Goal: Task Accomplishment & Management: Manage account settings

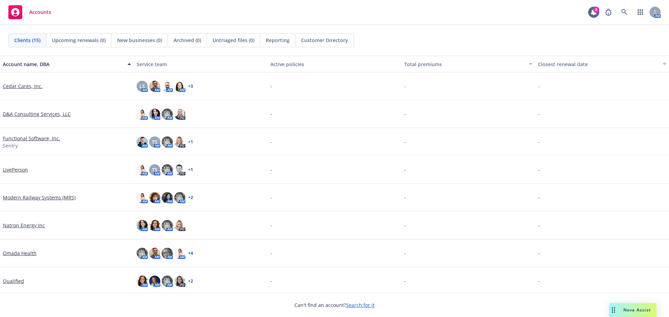
click at [355, 308] on link "Search for it" at bounding box center [360, 305] width 29 height 7
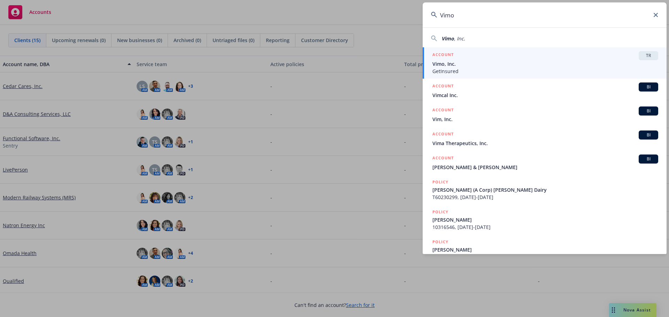
type input "Vimo"
click at [457, 71] on span "GetInsured" at bounding box center [545, 71] width 226 height 7
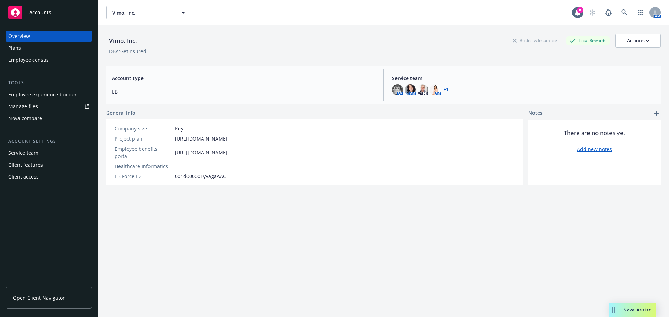
click at [50, 94] on div "Employee experience builder" at bounding box center [42, 94] width 68 height 11
click at [70, 98] on div "Employee experience builder" at bounding box center [42, 94] width 68 height 11
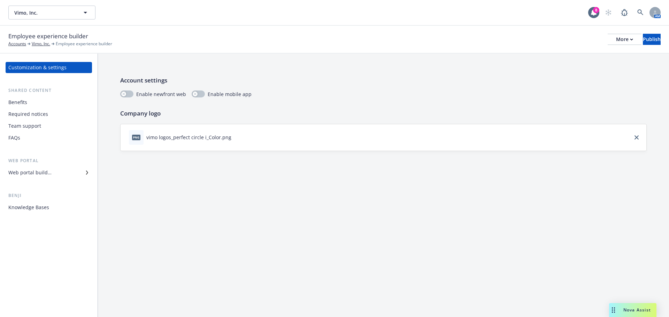
click at [20, 173] on div "Web portal builder" at bounding box center [29, 172] width 43 height 11
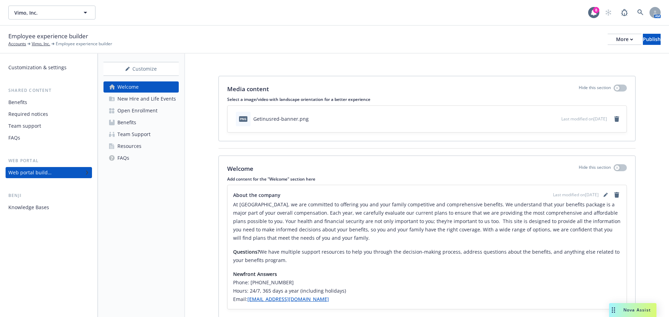
click at [131, 113] on div "Open Enrollment" at bounding box center [137, 110] width 40 height 11
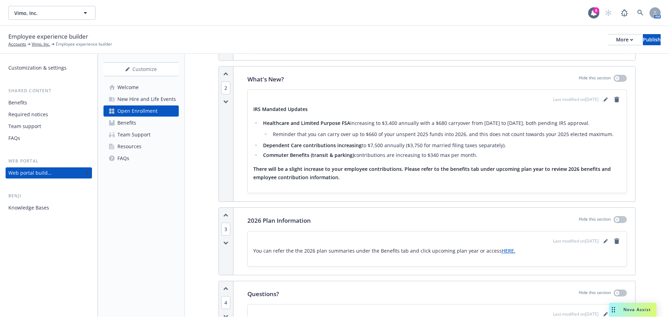
scroll to position [244, 0]
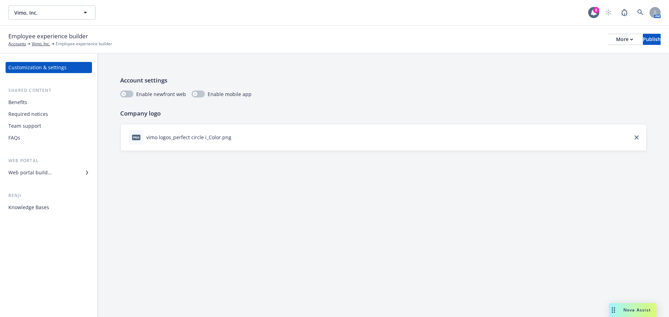
click at [52, 175] on div "Web portal builder" at bounding box center [48, 172] width 81 height 11
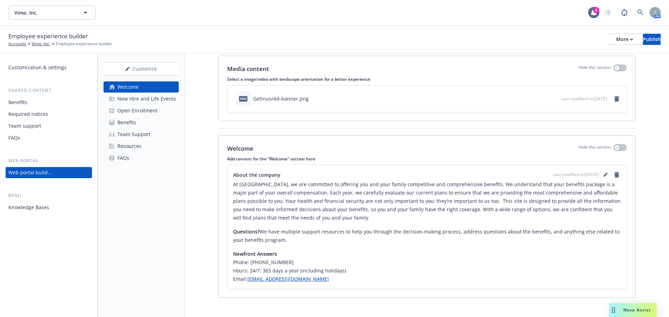
scroll to position [26, 0]
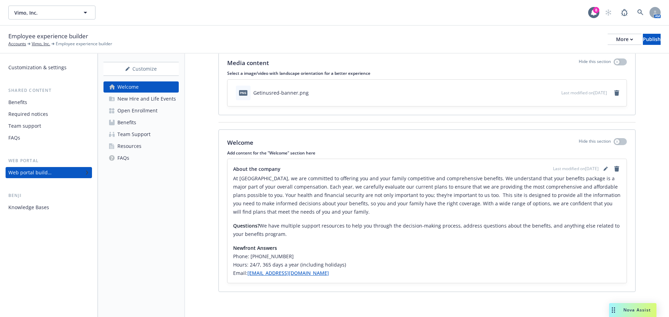
click at [157, 111] on link "Open Enrollment" at bounding box center [140, 110] width 75 height 11
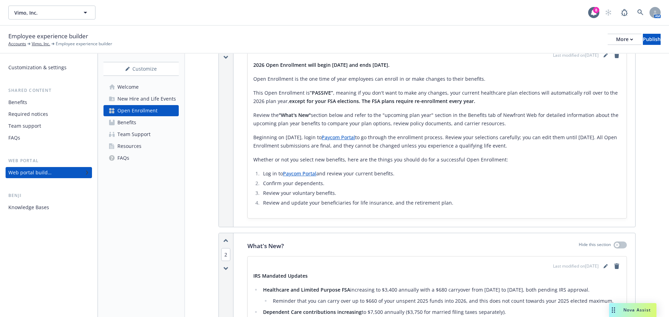
scroll to position [279, 0]
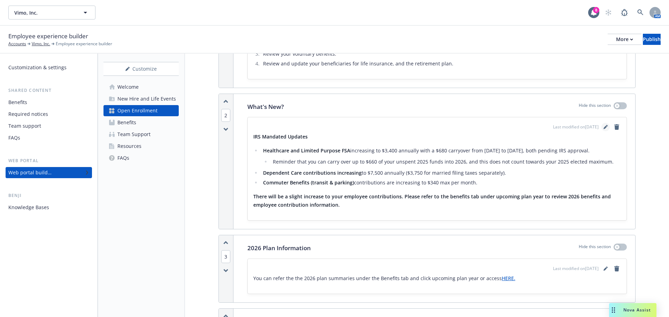
click at [601, 128] on link "editPencil" at bounding box center [605, 127] width 8 height 8
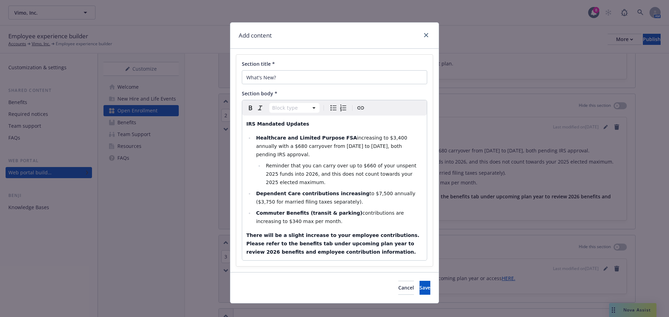
select select
drag, startPoint x: 331, startPoint y: 146, endPoint x: 398, endPoint y: 148, distance: 66.9
click at [398, 148] on li "Healthcare and Limited Purpose FSA increasing to $3,400 annually with a $680 ca…" at bounding box center [338, 146] width 169 height 25
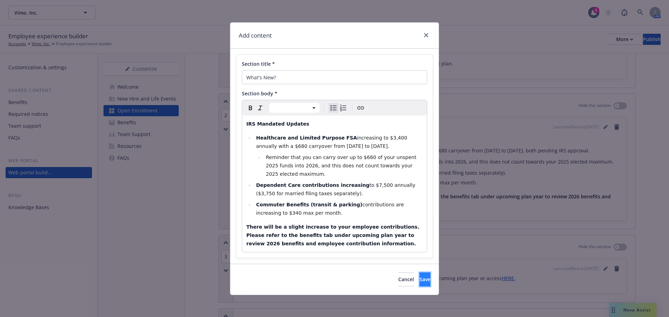
click at [419, 275] on button "Save" at bounding box center [424, 280] width 11 height 14
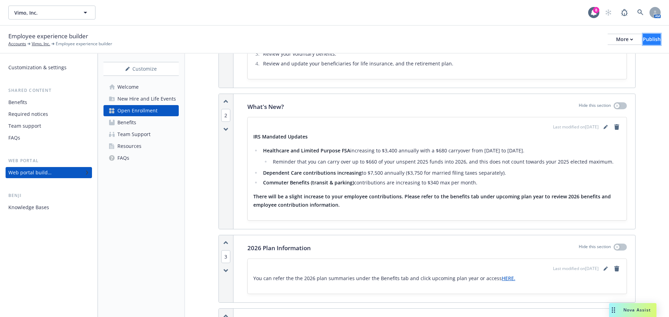
click at [643, 41] on button "Publish" at bounding box center [652, 39] width 18 height 11
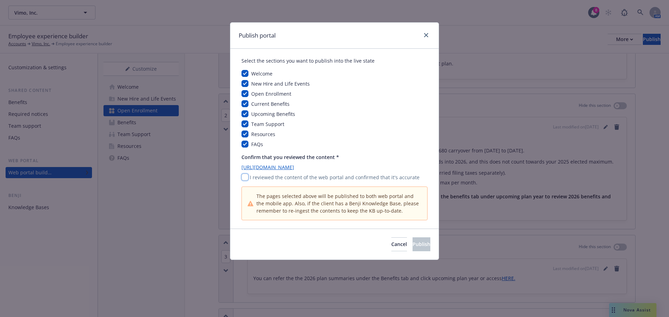
click at [246, 178] on input "checkbox" at bounding box center [244, 177] width 7 height 7
checkbox input "true"
click at [412, 246] on span "Publish" at bounding box center [421, 244] width 18 height 7
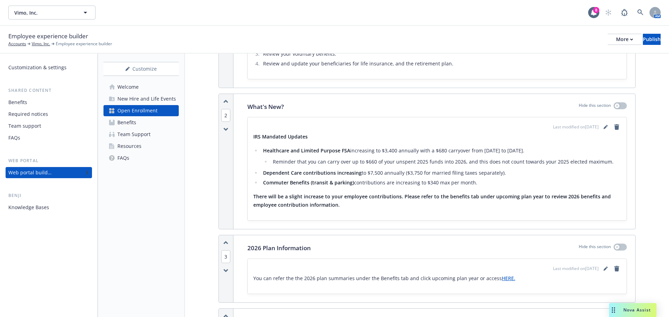
click at [138, 87] on div "Welcome" at bounding box center [127, 87] width 21 height 11
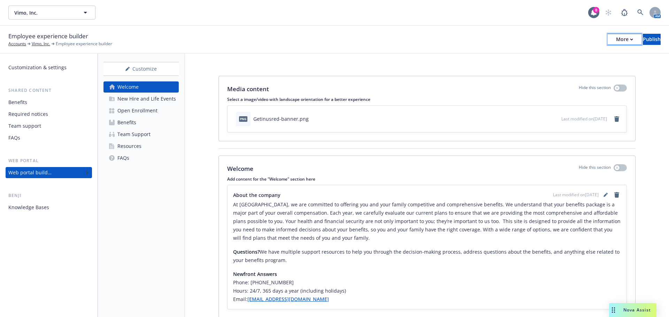
click at [616, 40] on div "More" at bounding box center [624, 39] width 17 height 10
click at [549, 69] on link "Copy portal link" at bounding box center [566, 69] width 103 height 14
click at [126, 112] on div "Open Enrollment" at bounding box center [137, 110] width 40 height 11
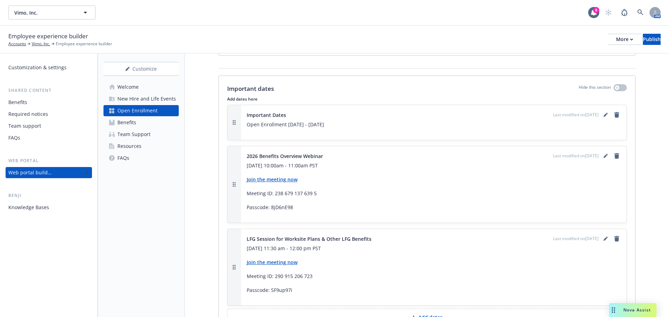
scroll to position [766, 0]
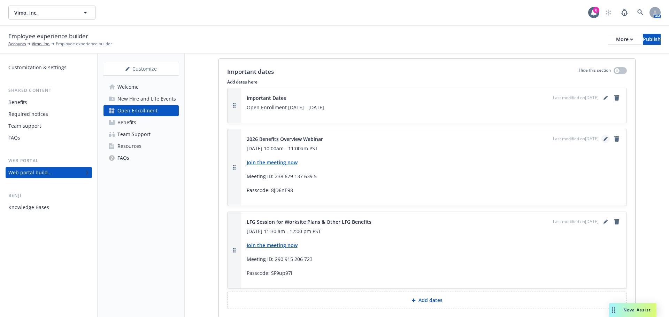
click at [603, 140] on icon "editPencil" at bounding box center [604, 139] width 3 height 3
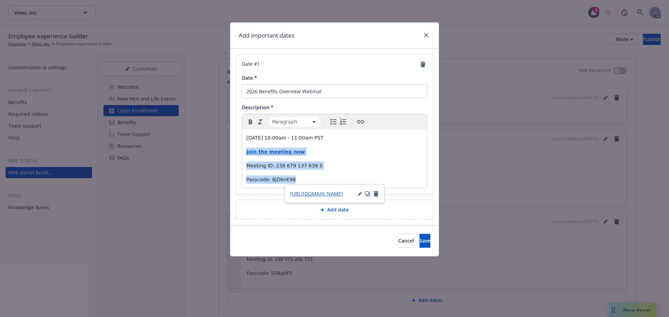
drag, startPoint x: 293, startPoint y: 179, endPoint x: 244, endPoint y: 153, distance: 55.5
click at [244, 153] on div "Monday, November 3rd 10:00am - 11:00am PST Join the meeting now Meeting ID: 238…" at bounding box center [334, 159] width 185 height 59
copy div "Join the meeting now Meeting ID: 238 679 137 639 5 Passcode: 8jD6nE98"
click at [398, 242] on span "Cancel" at bounding box center [406, 241] width 16 height 7
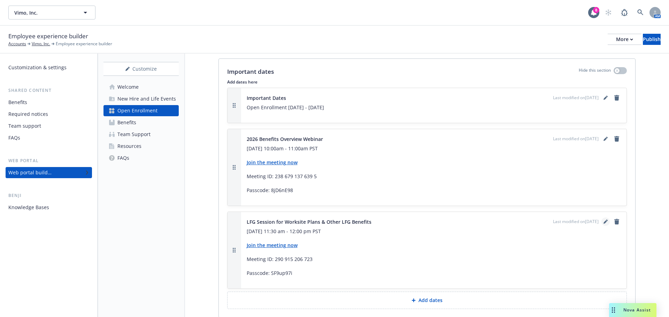
click at [603, 223] on icon "editPencil" at bounding box center [605, 222] width 4 height 4
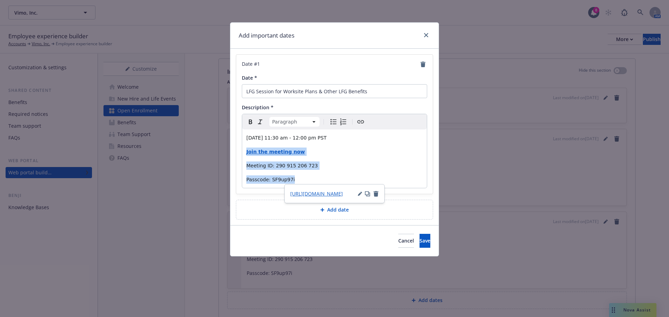
drag, startPoint x: 295, startPoint y: 181, endPoint x: 242, endPoint y: 154, distance: 59.0
click at [242, 154] on div "Monday, November 3rd 11:30 am - 12:00 pm PST Join the meeting now Meeting ID: 2…" at bounding box center [334, 159] width 185 height 59
copy div "Join the meeting now Meeting ID: 290 915 206 723 Passcode: SF9up97i"
click at [398, 241] on span "Cancel" at bounding box center [406, 241] width 16 height 7
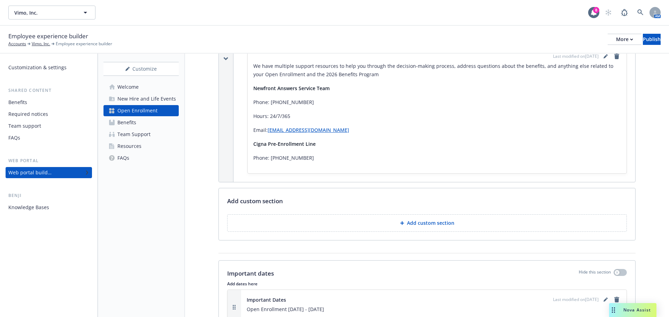
scroll to position [488, 0]
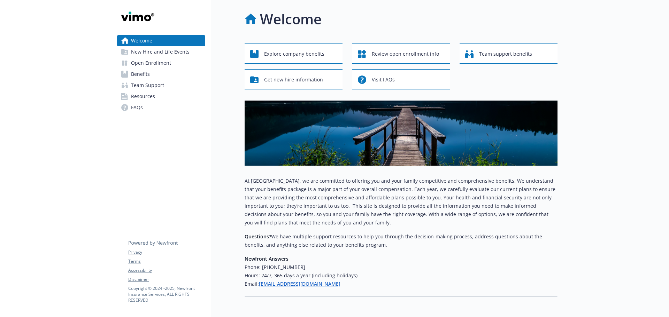
click at [158, 61] on span "Open Enrollment" at bounding box center [151, 62] width 40 height 11
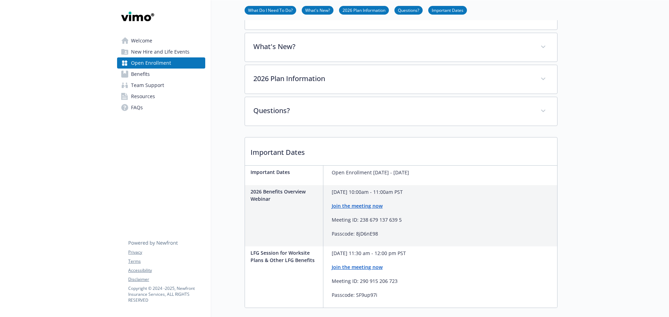
scroll to position [139, 0]
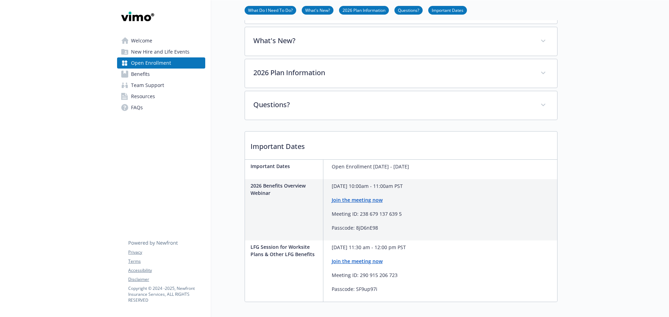
click at [353, 202] on strong "Join the meeting now" at bounding box center [357, 200] width 51 height 7
click at [332, 200] on strong "Join the meeting now" at bounding box center [357, 200] width 51 height 7
click at [375, 228] on p "Passcode: 8jD6nE98" at bounding box center [367, 228] width 71 height 8
click at [387, 221] on div "[DATE] 10:00am - 11:00am PST Join the meeting now Meeting ID: 238 679 137 639 5…" at bounding box center [367, 207] width 71 height 50
